Goal: Answer question/provide support

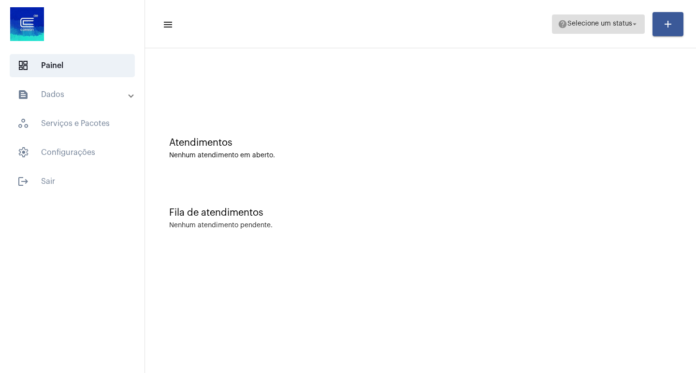
click at [622, 25] on span "Selecione um status" at bounding box center [599, 24] width 65 height 7
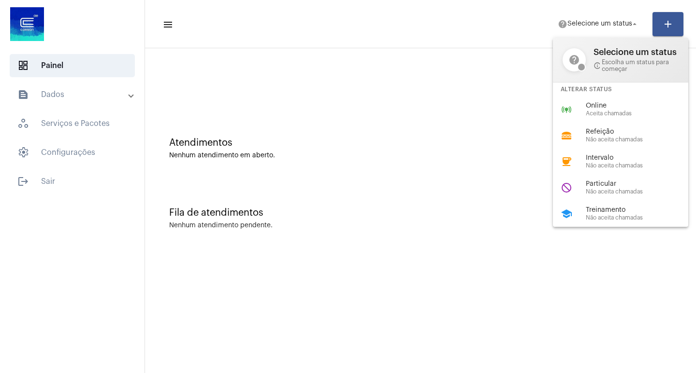
click at [241, 20] on div at bounding box center [348, 186] width 696 height 373
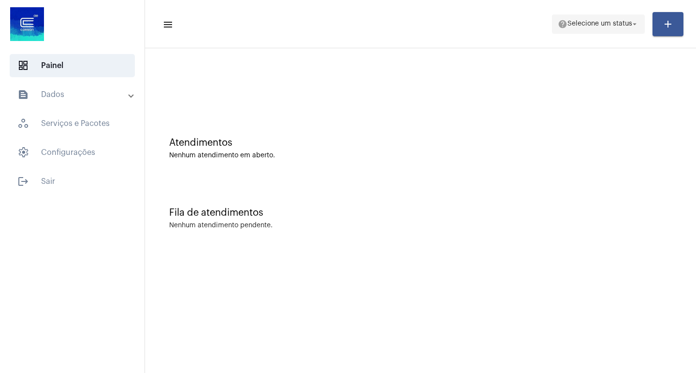
click at [605, 29] on span "help Selecione um status arrow_drop_down" at bounding box center [597, 23] width 81 height 17
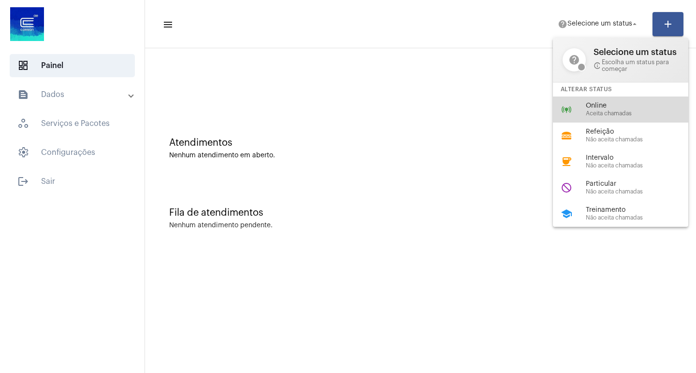
click at [610, 116] on span "Aceita chamadas" at bounding box center [640, 114] width 110 height 6
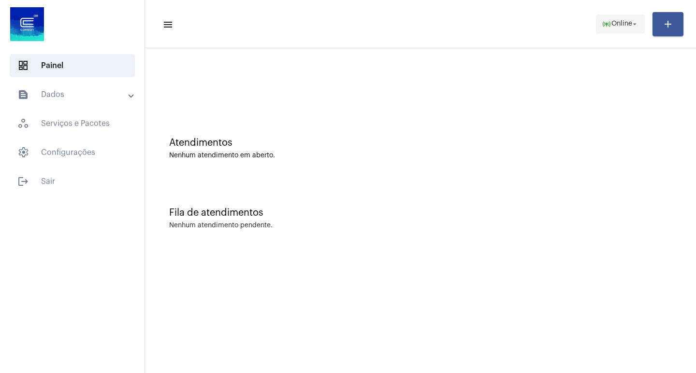
click at [618, 26] on span "Online" at bounding box center [621, 24] width 21 height 7
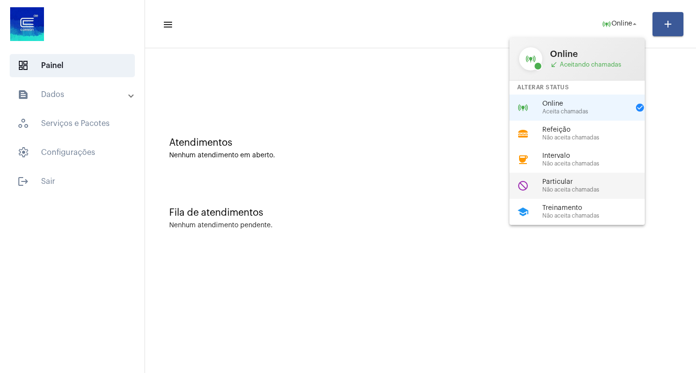
click at [605, 190] on span "Não aceita chamadas" at bounding box center [597, 190] width 110 height 6
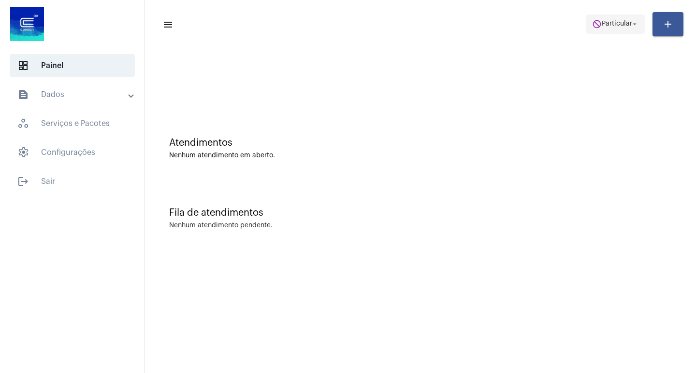
click at [599, 33] on button "do_not_disturb Particular arrow_drop_down" at bounding box center [615, 23] width 58 height 19
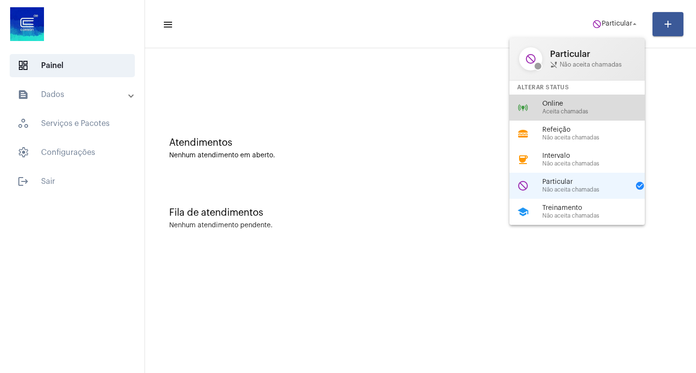
click at [582, 106] on span "Online" at bounding box center [597, 103] width 110 height 7
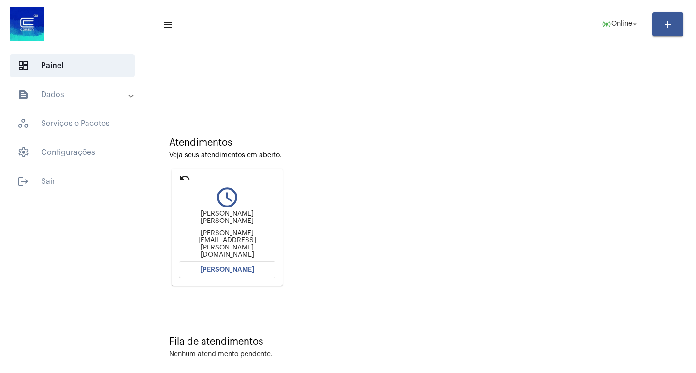
click at [184, 178] on mat-icon "undo" at bounding box center [185, 178] width 12 height 12
click at [180, 177] on mat-icon "undo" at bounding box center [185, 178] width 12 height 12
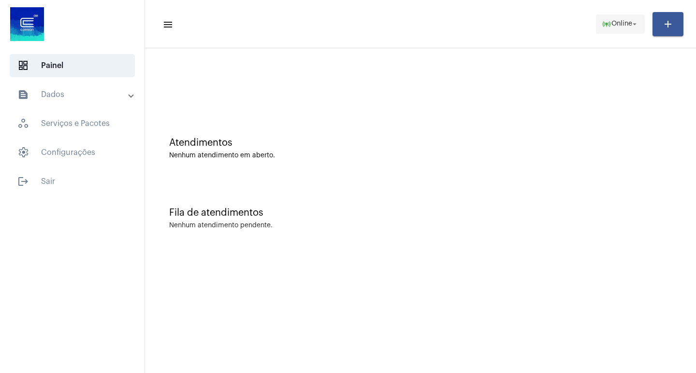
click at [606, 28] on mat-icon "online_prediction" at bounding box center [606, 24] width 10 height 10
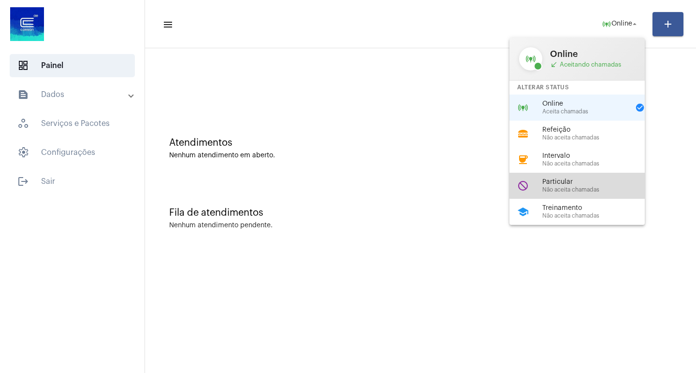
click at [599, 175] on div "do_not_disturb Particular Não aceita chamadas" at bounding box center [584, 186] width 151 height 26
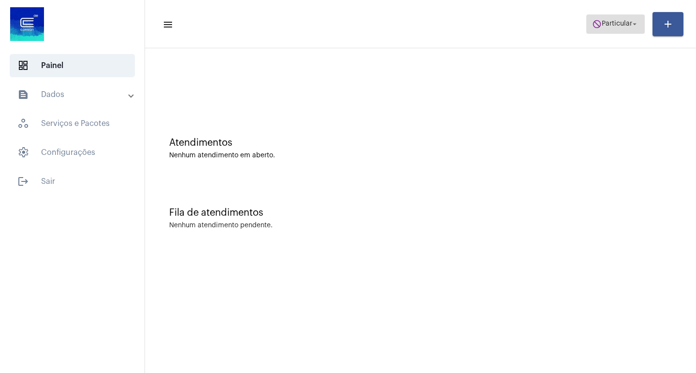
click at [622, 24] on span "Particular" at bounding box center [616, 24] width 30 height 7
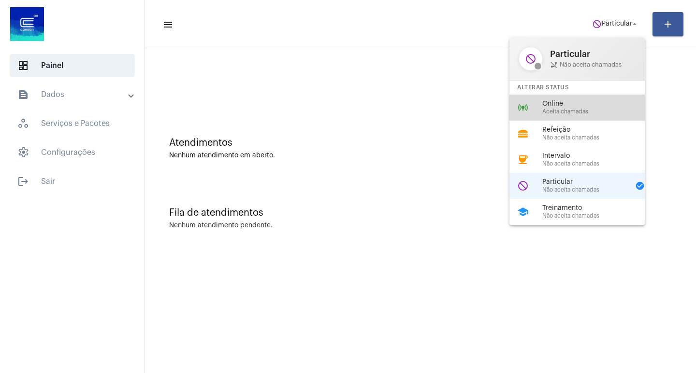
click at [525, 111] on mat-icon "online_prediction" at bounding box center [523, 108] width 12 height 12
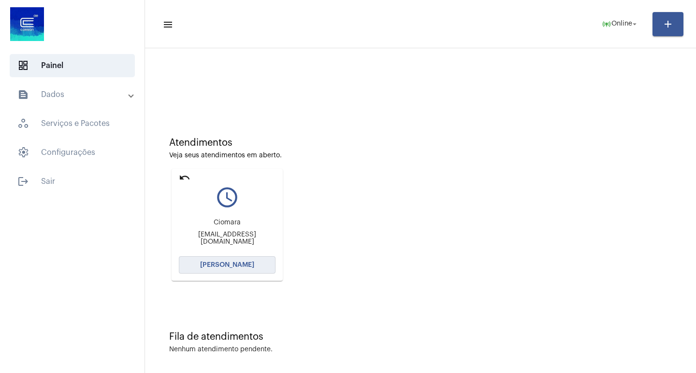
click at [256, 266] on button "[PERSON_NAME]" at bounding box center [227, 265] width 97 height 17
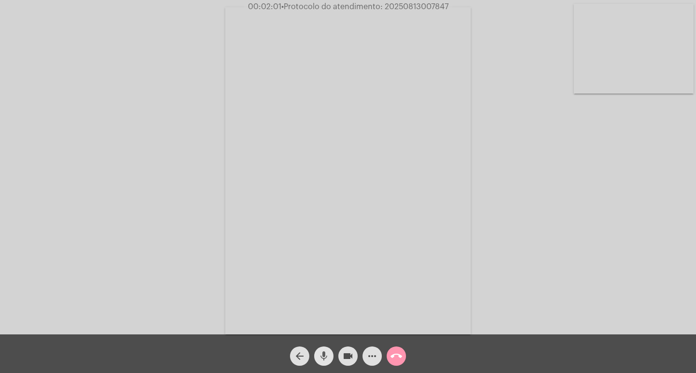
click at [328, 348] on mat-icon "mic" at bounding box center [324, 357] width 12 height 12
click at [350, 348] on mat-icon "videocam" at bounding box center [348, 357] width 12 height 12
click at [323, 348] on mat-icon "mic_off" at bounding box center [324, 357] width 12 height 12
click at [353, 348] on mat-icon "videocam_off" at bounding box center [348, 357] width 12 height 12
click at [402, 11] on span "00:04:37 • Protocolo do atendimento: 20250813007847" at bounding box center [347, 7] width 209 height 10
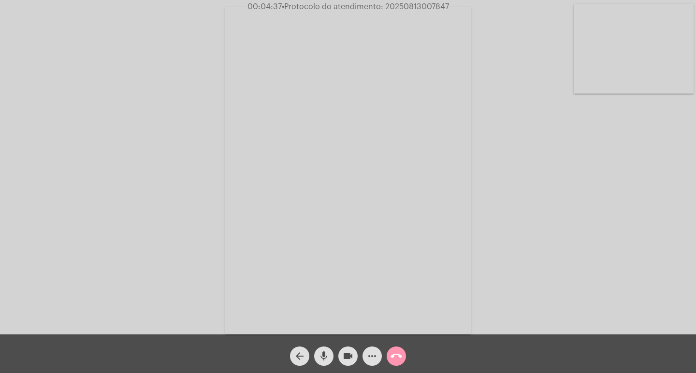
click at [402, 11] on span "00:04:37 • Protocolo do atendimento: 20250813007847" at bounding box center [347, 7] width 209 height 10
copy span "20250813007847"
click at [403, 348] on button "call_end" at bounding box center [395, 356] width 19 height 19
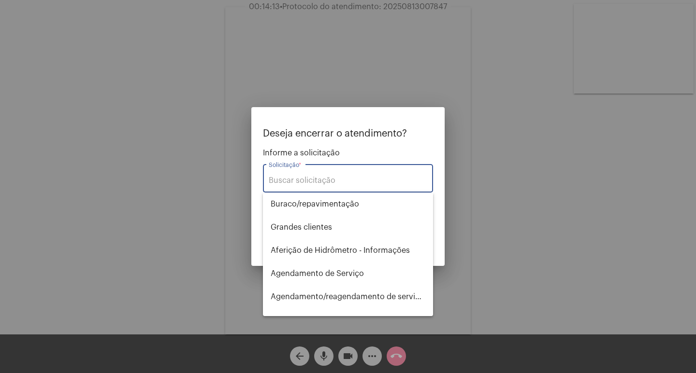
click at [369, 184] on input "Solicitação *" at bounding box center [348, 180] width 158 height 9
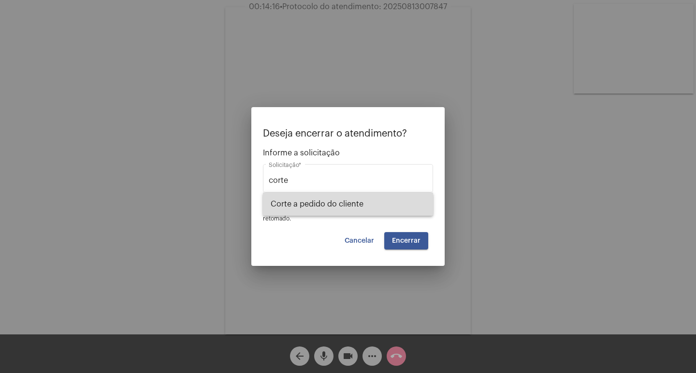
click at [370, 201] on span "Corte a pedido do cliente" at bounding box center [348, 204] width 155 height 23
type input "Corte a pedido do cliente"
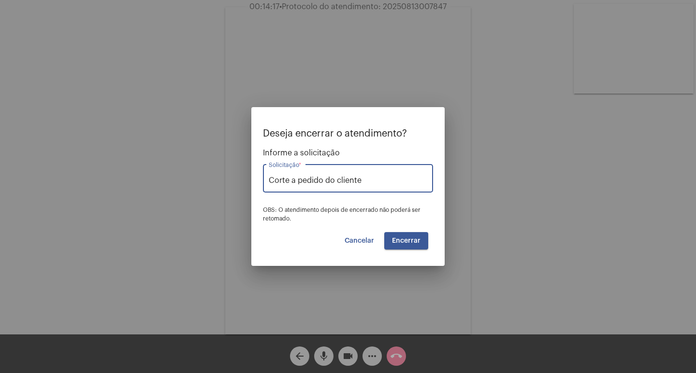
click at [397, 240] on span "Encerrar" at bounding box center [406, 241] width 29 height 7
